Goal: Task Accomplishment & Management: Manage account settings

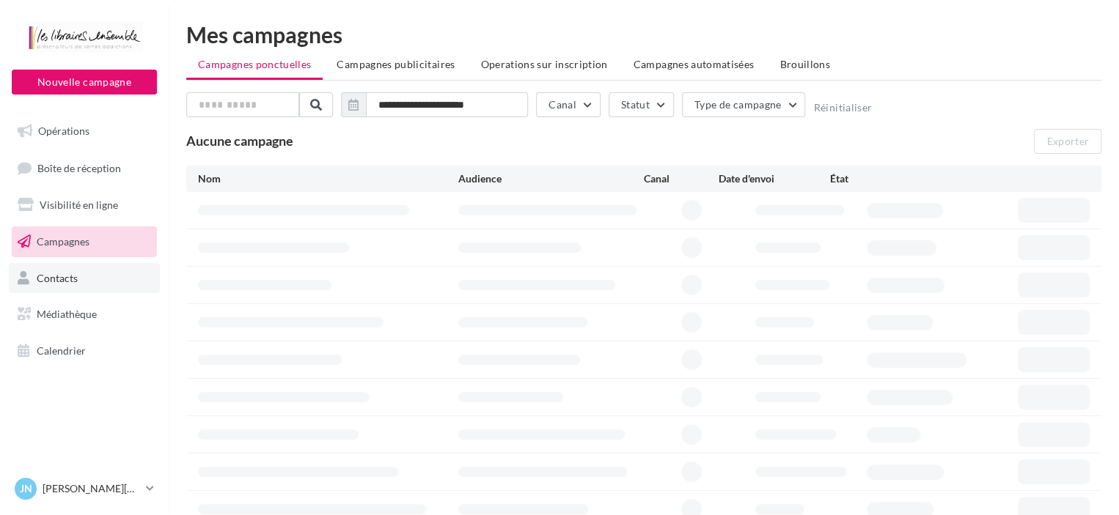
click at [70, 274] on span "Contacts" at bounding box center [57, 277] width 41 height 12
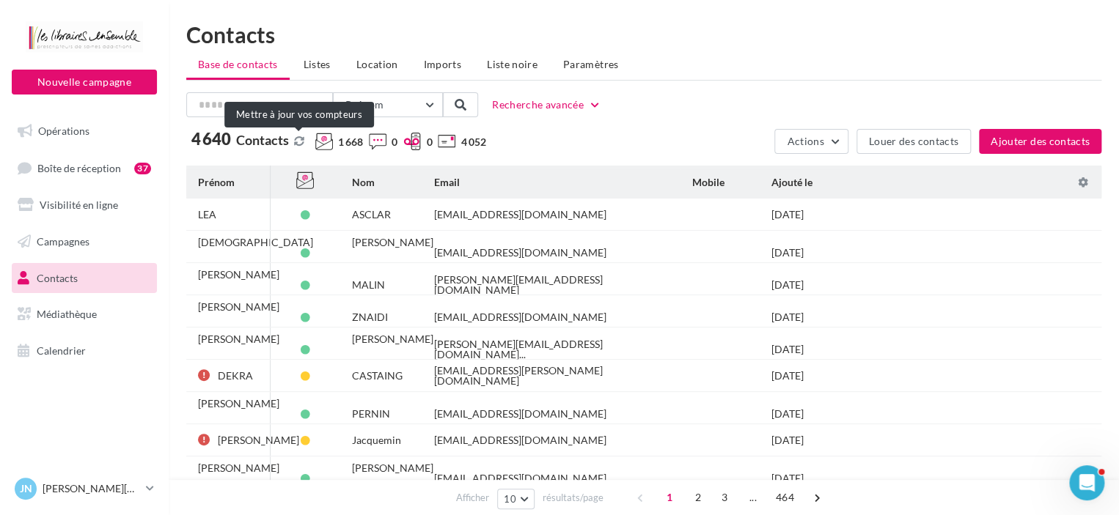
click at [297, 138] on button at bounding box center [299, 142] width 16 height 12
click at [378, 98] on span "Prénom" at bounding box center [364, 104] width 38 height 12
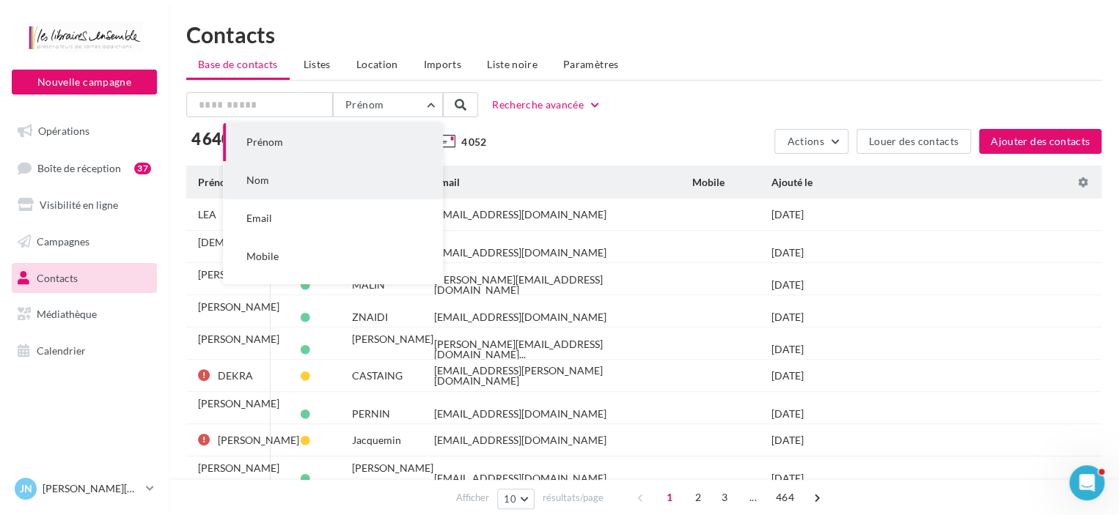
click at [302, 177] on button "Nom" at bounding box center [333, 180] width 220 height 38
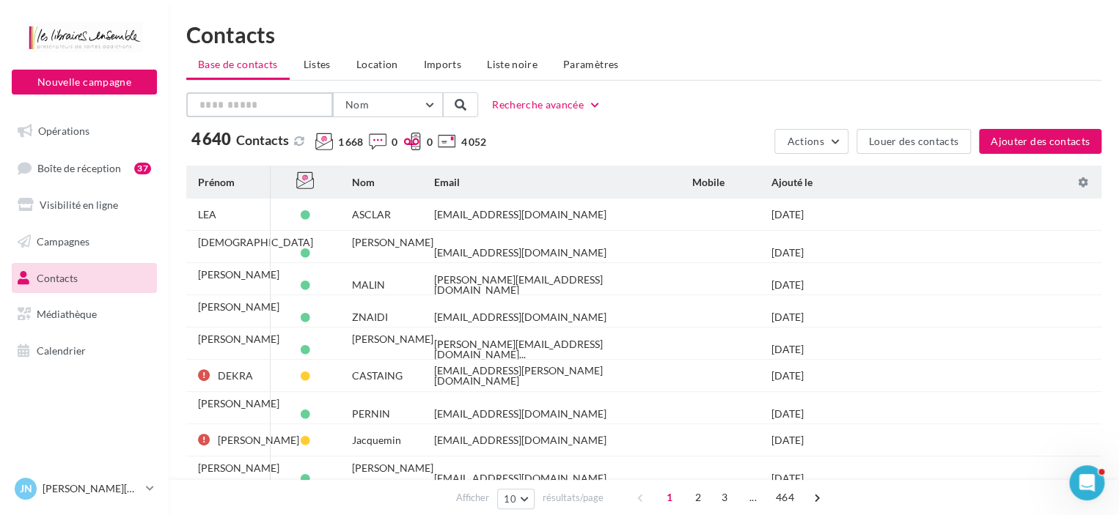
click at [243, 111] on input "text" at bounding box center [259, 104] width 147 height 25
type input "*******"
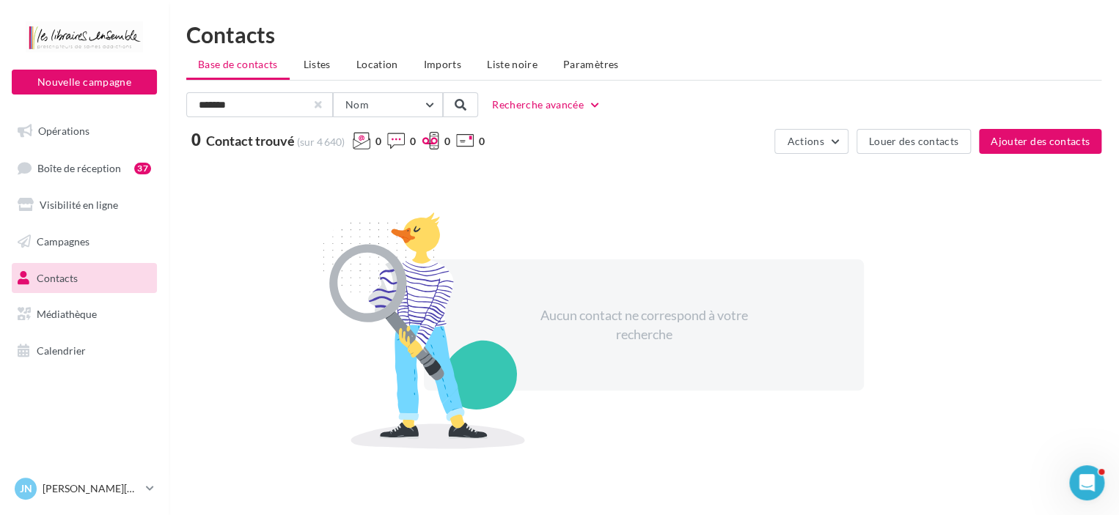
click at [318, 102] on div at bounding box center [318, 105] width 6 height 6
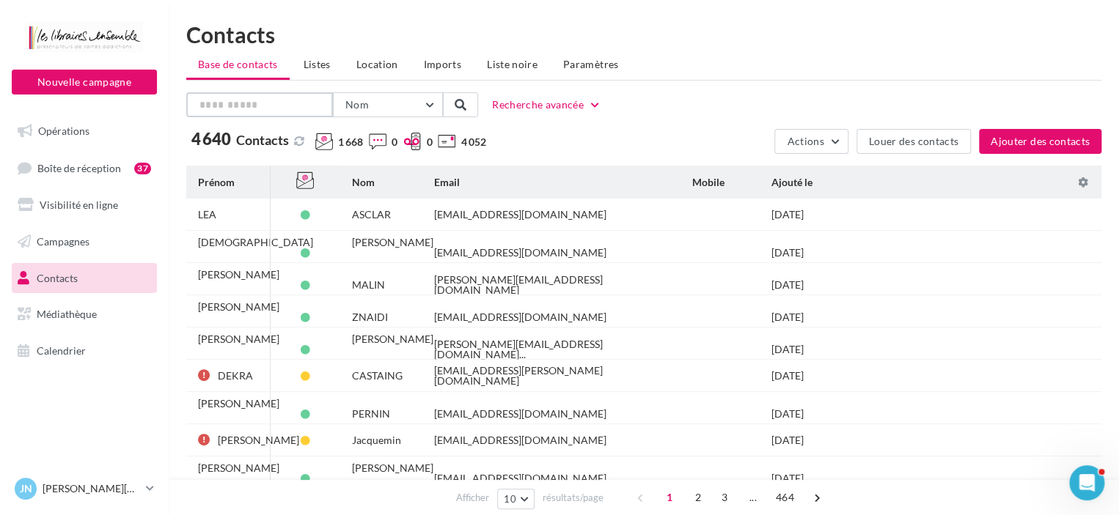
click at [265, 114] on input "text" at bounding box center [259, 104] width 147 height 25
type input "****"
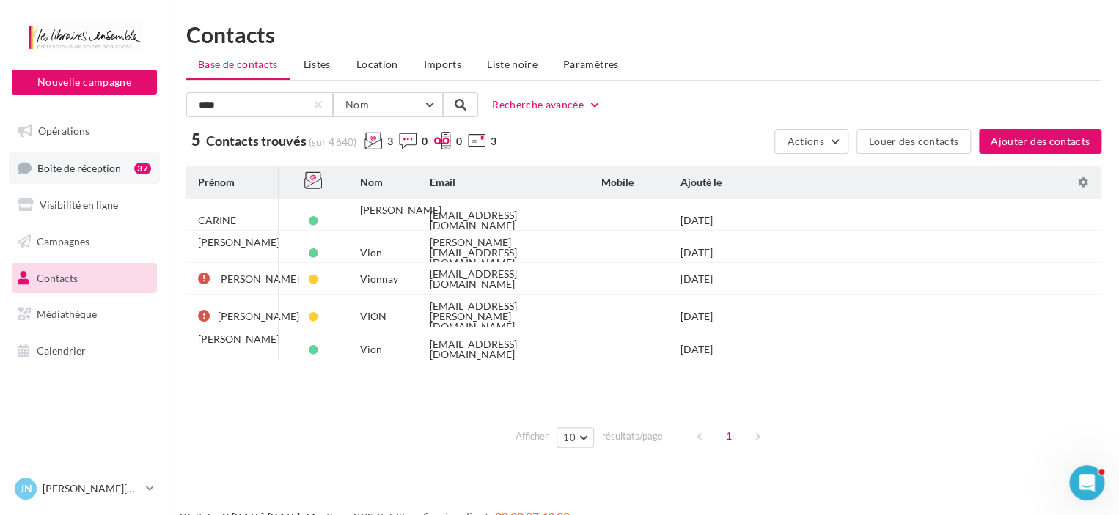
click at [99, 164] on span "Boîte de réception" at bounding box center [79, 167] width 84 height 12
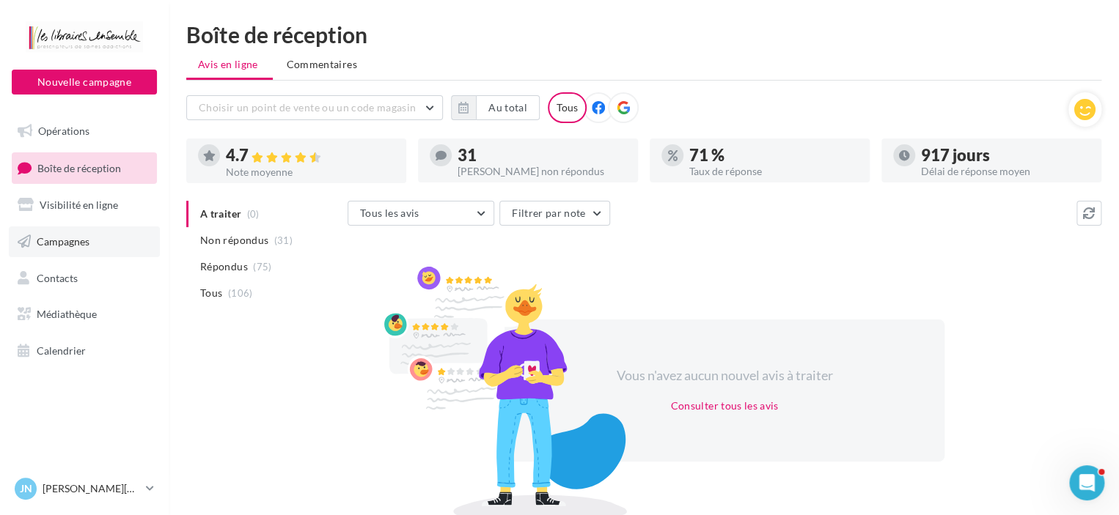
click at [69, 240] on span "Campagnes" at bounding box center [63, 241] width 53 height 12
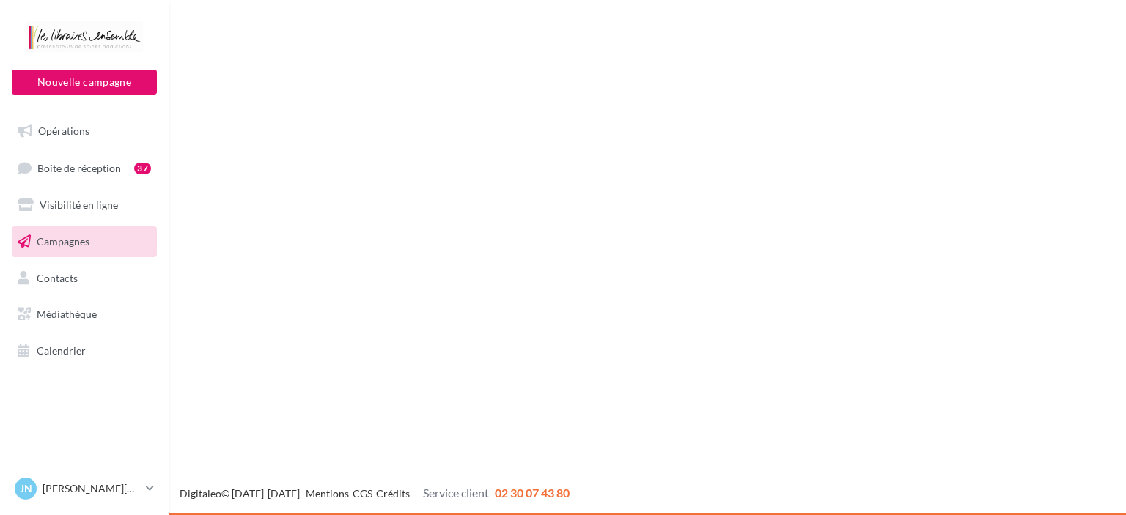
click at [58, 271] on span "Contacts" at bounding box center [57, 277] width 41 height 12
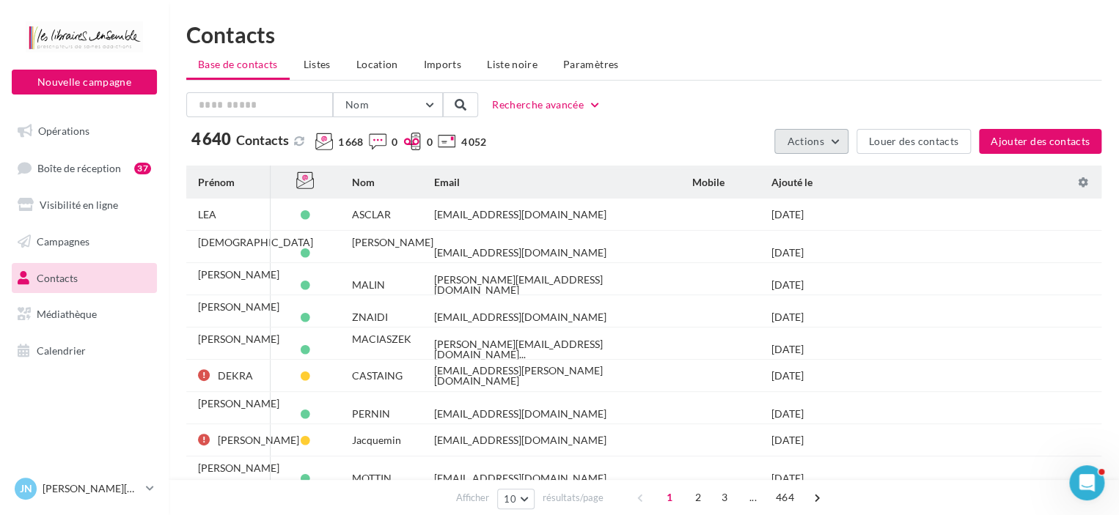
click at [845, 141] on button "Actions" at bounding box center [810, 141] width 73 height 25
click at [798, 172] on button "Exporter la base" at bounding box center [775, 176] width 147 height 38
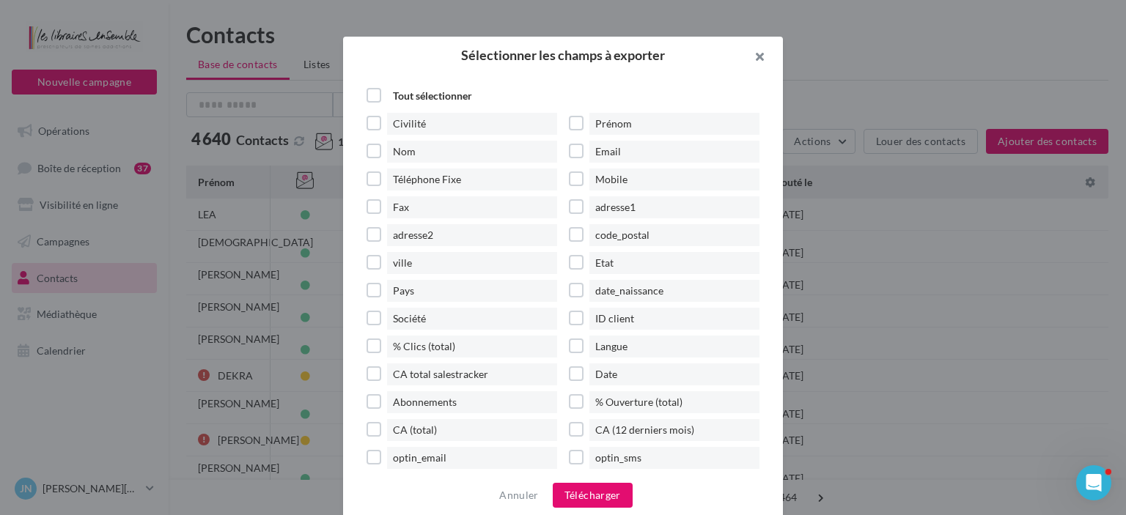
click at [763, 54] on button "button" at bounding box center [753, 59] width 59 height 44
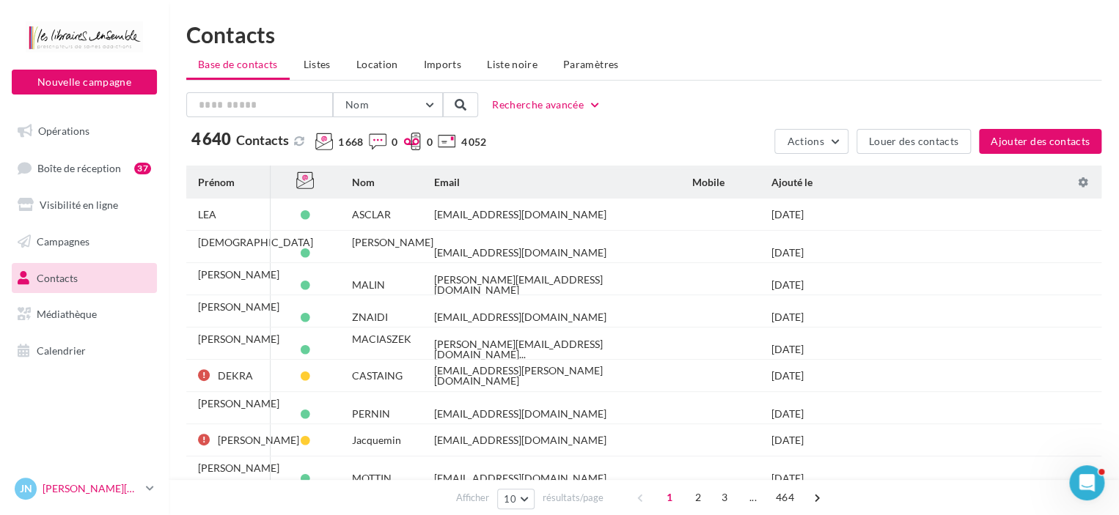
click at [83, 486] on p "[PERSON_NAME][DATE]" at bounding box center [92, 489] width 98 height 15
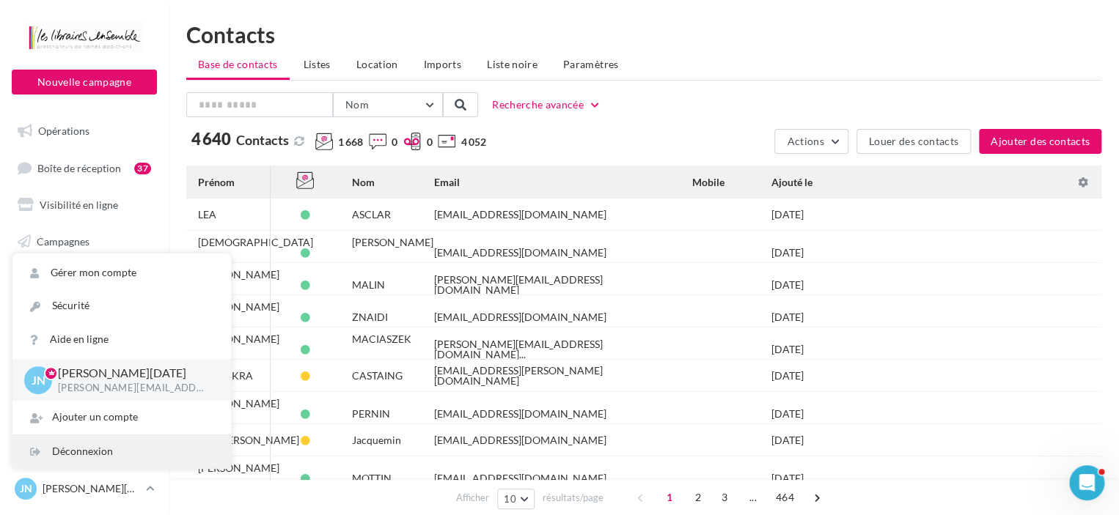
click at [82, 451] on div "Déconnexion" at bounding box center [121, 452] width 218 height 33
